Goal: Navigation & Orientation: Find specific page/section

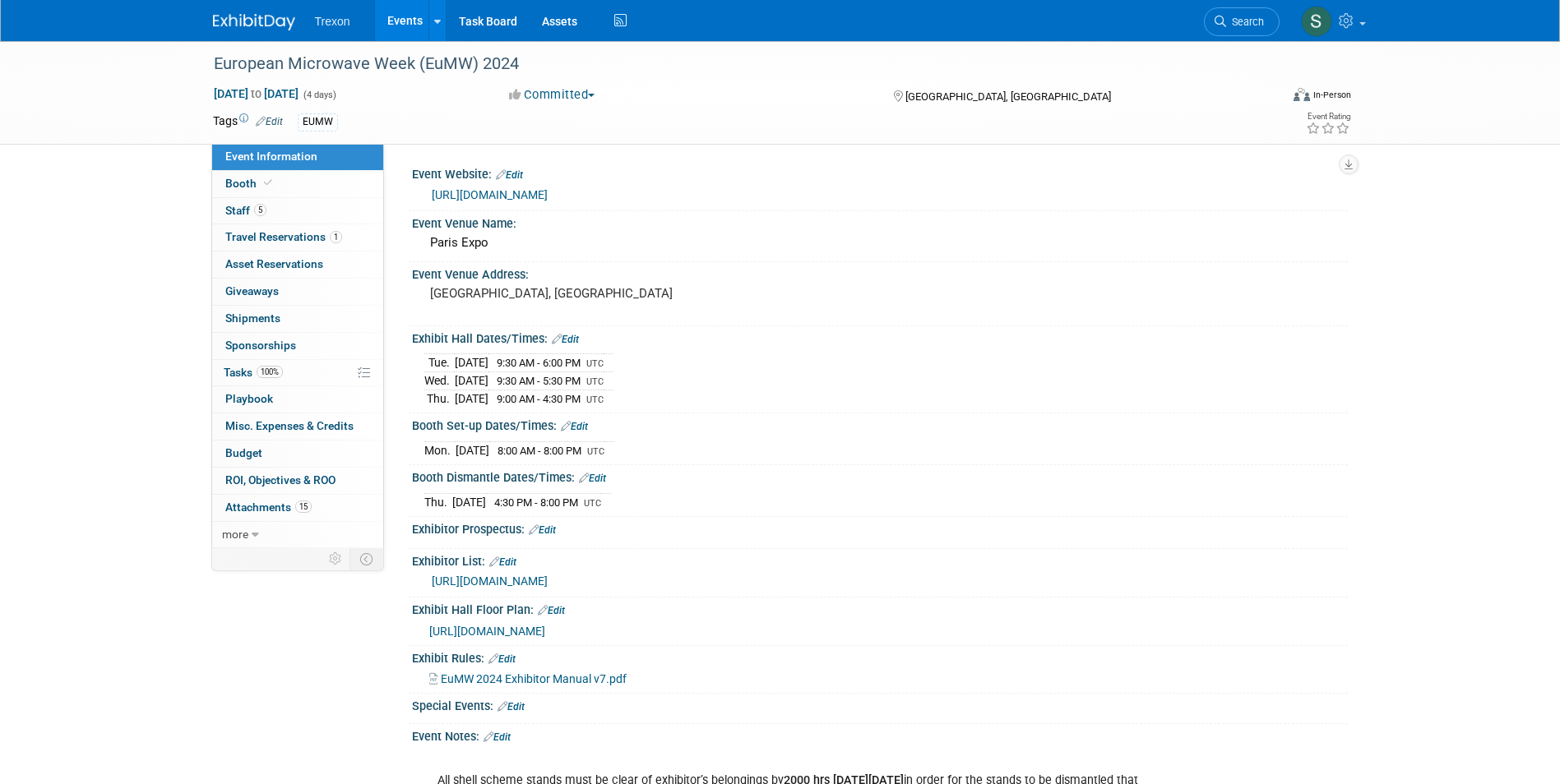
click at [405, 18] on link "Events" at bounding box center [405, 20] width 60 height 41
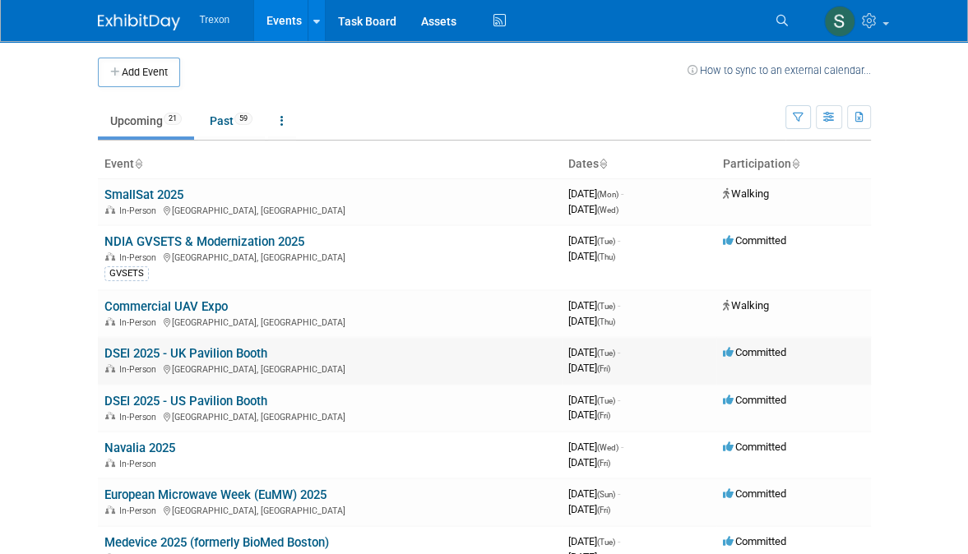
click at [255, 350] on link "DSEI 2025 - UK Pavilion Booth" at bounding box center [185, 353] width 163 height 15
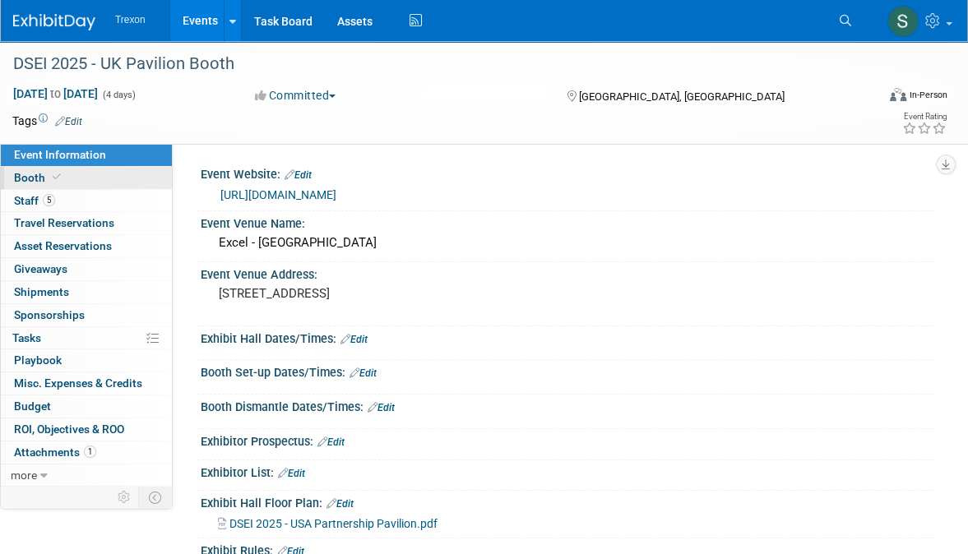
click at [38, 178] on span "Booth" at bounding box center [39, 177] width 50 height 13
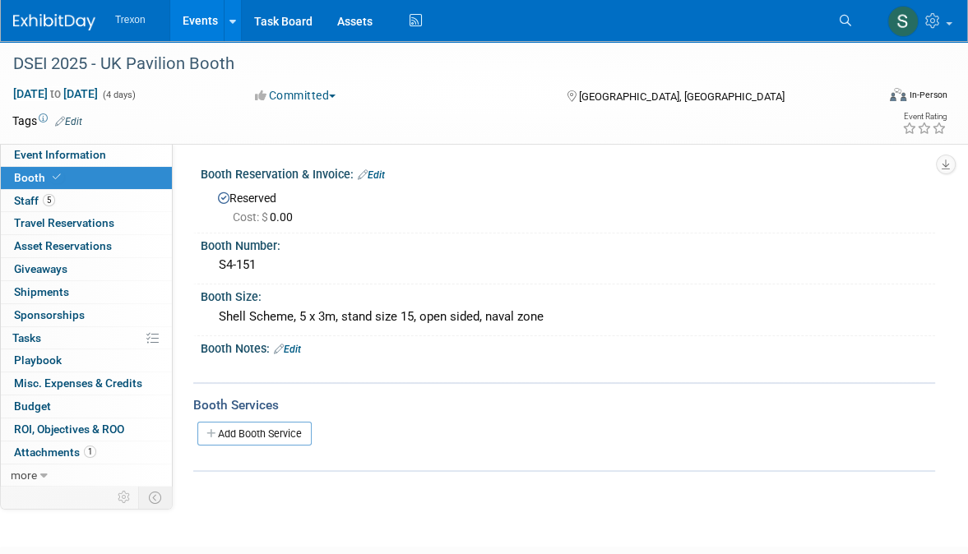
click at [185, 19] on link "Events" at bounding box center [200, 20] width 60 height 41
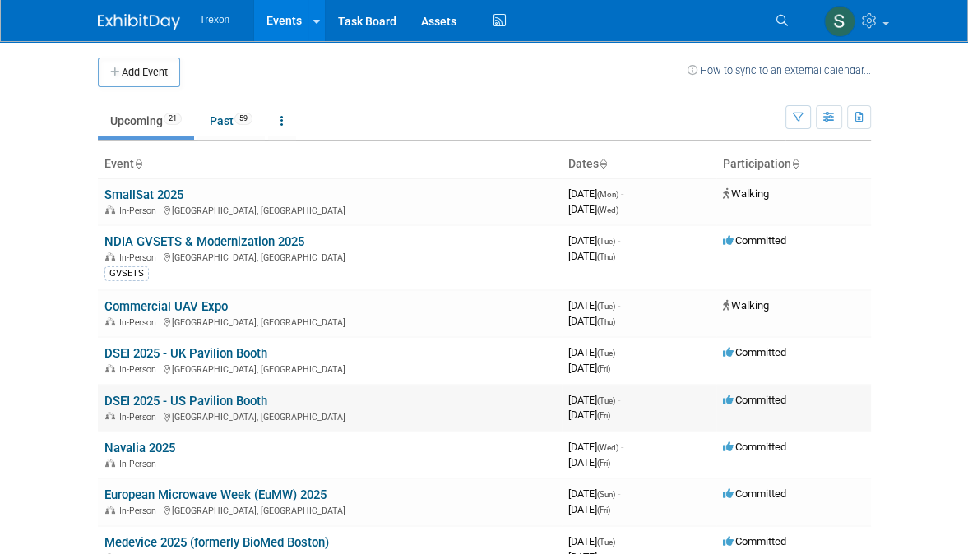
click at [221, 397] on link "DSEI 2025 - US Pavilion Booth" at bounding box center [185, 401] width 163 height 15
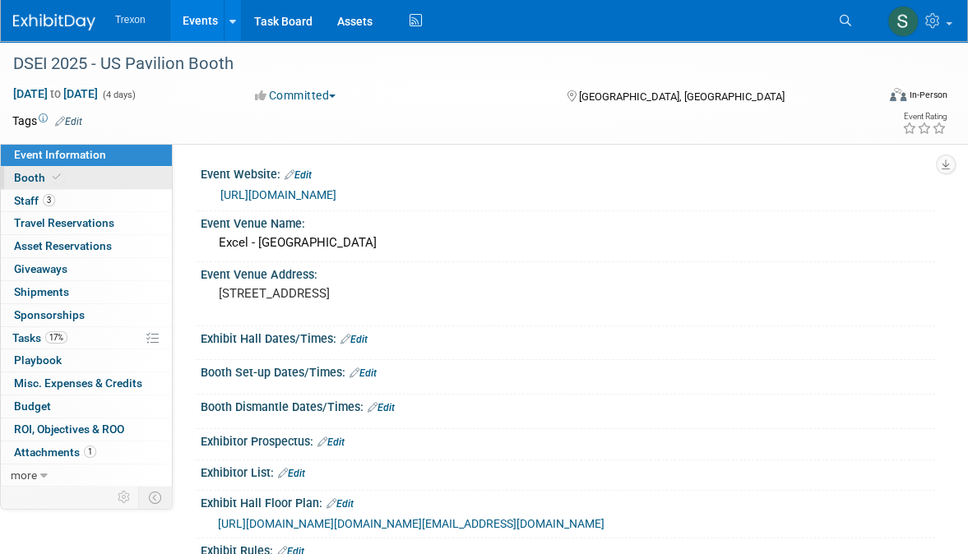
click at [36, 181] on span "Booth" at bounding box center [39, 177] width 50 height 13
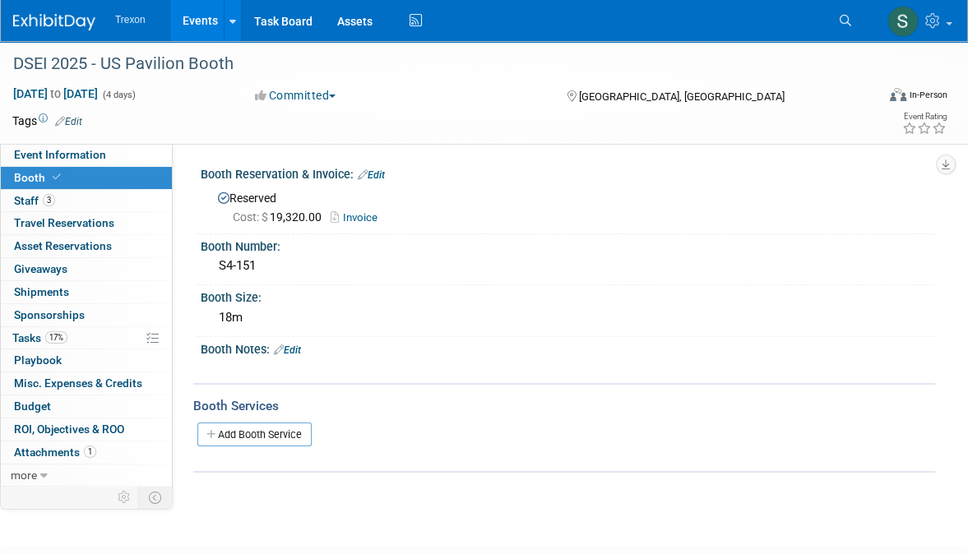
click at [192, 23] on link "Events" at bounding box center [200, 20] width 60 height 41
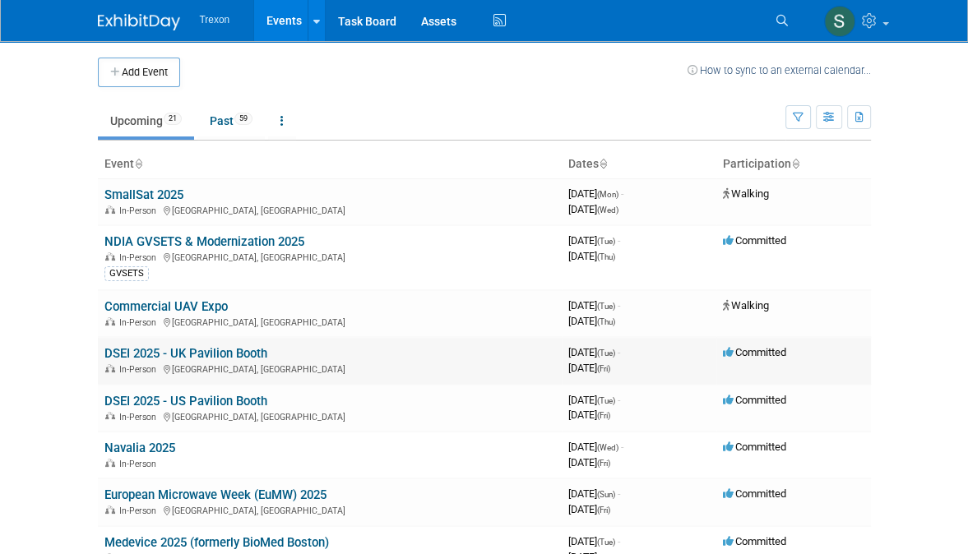
click at [217, 347] on link "DSEI 2025 - UK Pavilion Booth" at bounding box center [185, 353] width 163 height 15
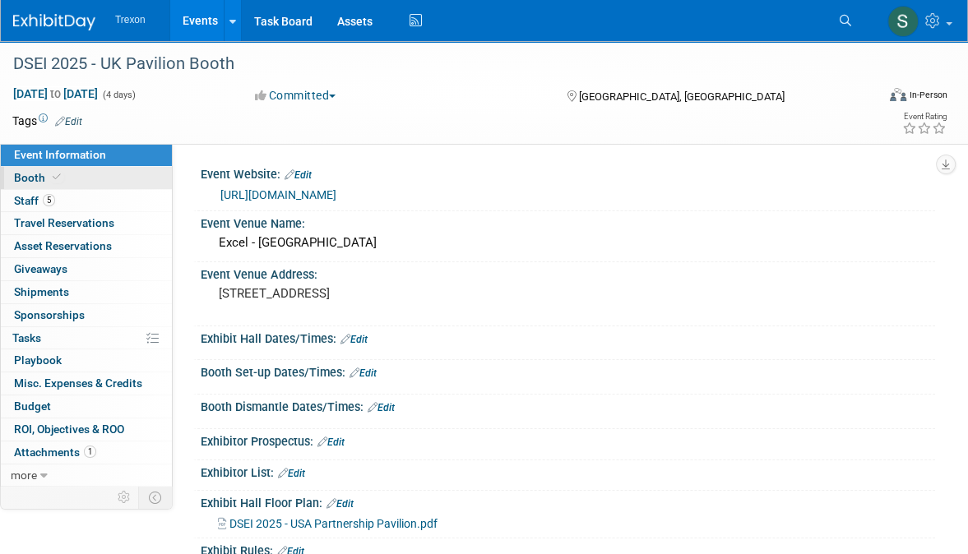
click at [33, 173] on span "Booth" at bounding box center [39, 177] width 50 height 13
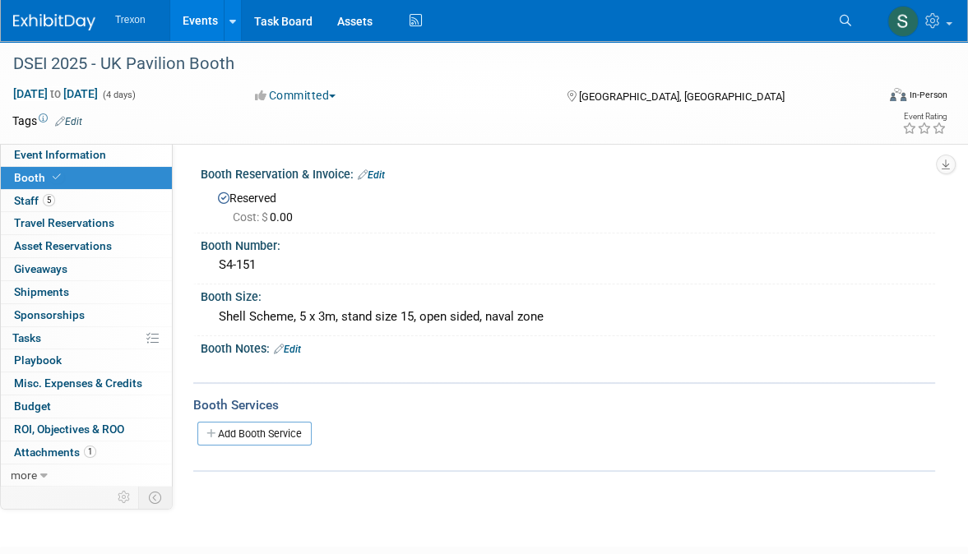
click at [192, 27] on link "Events" at bounding box center [200, 20] width 60 height 41
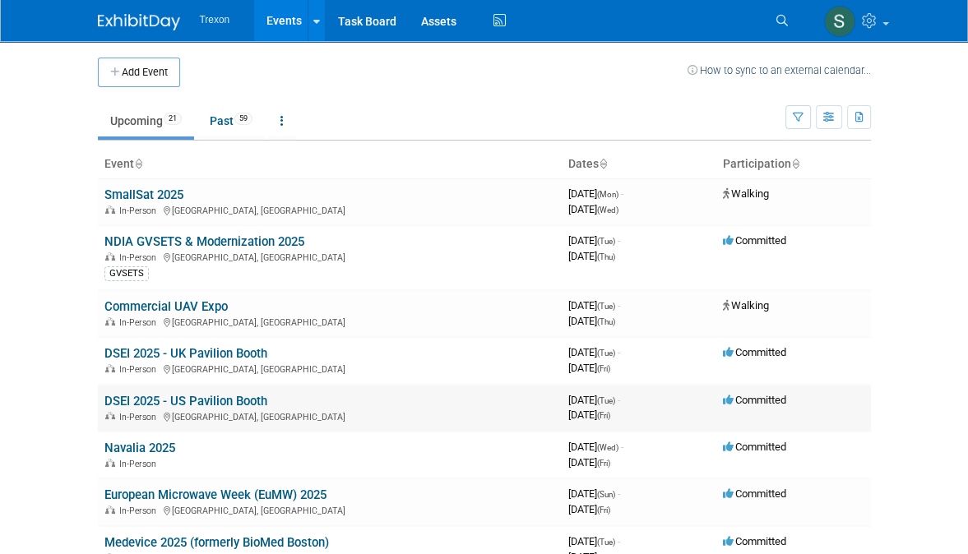
click at [196, 396] on link "DSEI 2025 - US Pavilion Booth" at bounding box center [185, 401] width 163 height 15
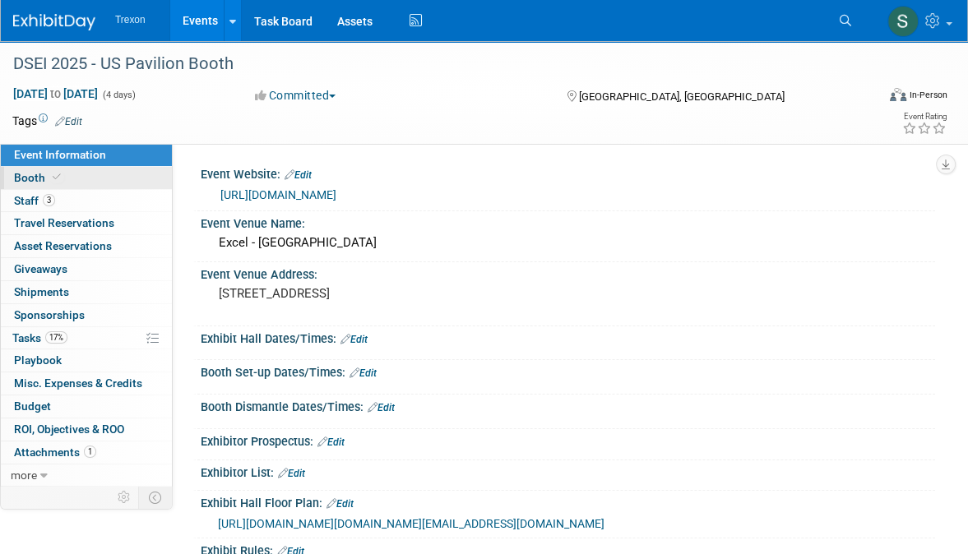
click at [33, 181] on span "Booth" at bounding box center [39, 177] width 50 height 13
